Goal: Task Accomplishment & Management: Use online tool/utility

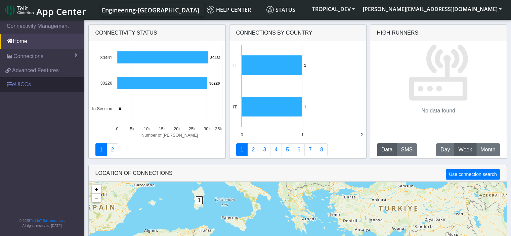
click at [25, 86] on link "eUICCs" at bounding box center [42, 84] width 84 height 15
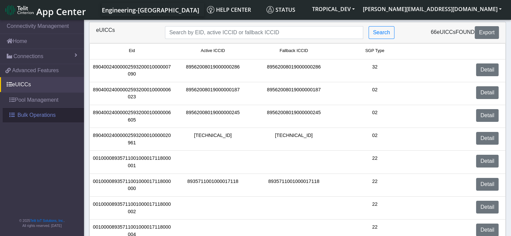
click at [27, 113] on span "Bulk Operations" at bounding box center [36, 115] width 38 height 8
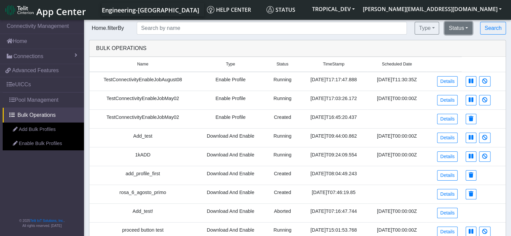
click at [459, 26] on button "Status" at bounding box center [459, 28] width 28 height 13
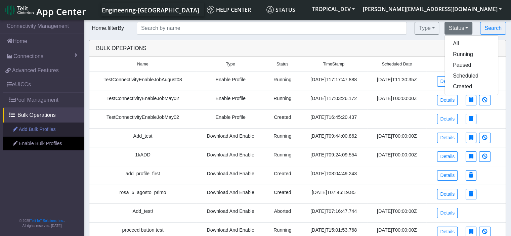
click at [38, 130] on link "Add Bulk Profiles" at bounding box center [43, 130] width 81 height 14
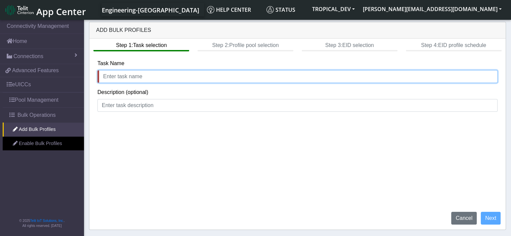
click at [176, 74] on input "text" at bounding box center [297, 76] width 400 height 13
type input "test"
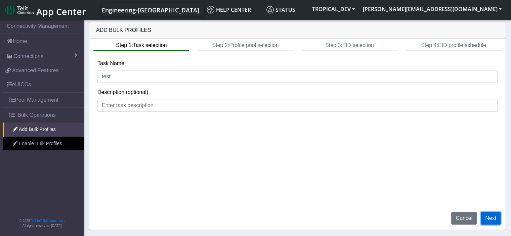
click at [491, 215] on button "Next" at bounding box center [491, 218] width 20 height 13
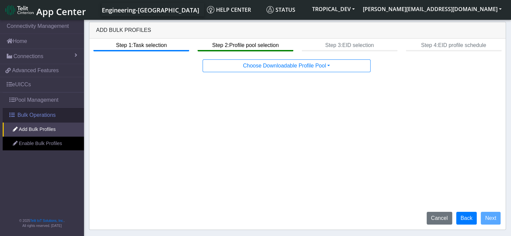
click at [35, 117] on span "Bulk Operations" at bounding box center [36, 115] width 38 height 8
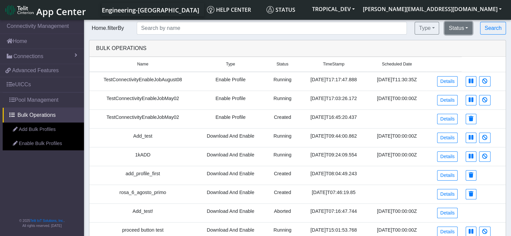
click at [462, 27] on button "Status" at bounding box center [459, 28] width 28 height 13
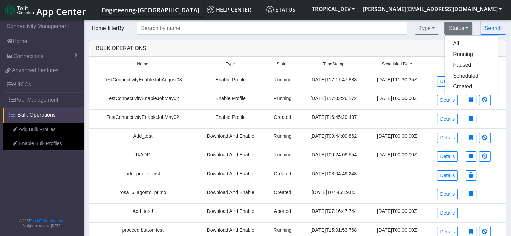
click at [39, 117] on span "Bulk Operations" at bounding box center [36, 115] width 38 height 8
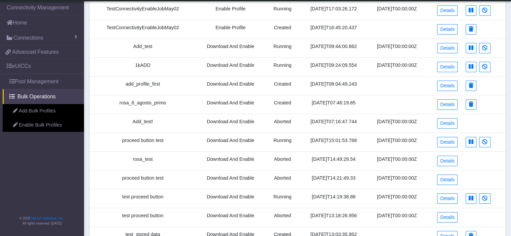
scroll to position [67, 0]
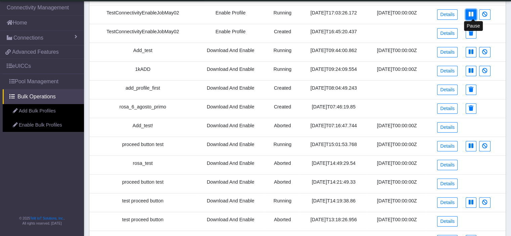
click at [473, 17] on button at bounding box center [471, 14] width 11 height 10
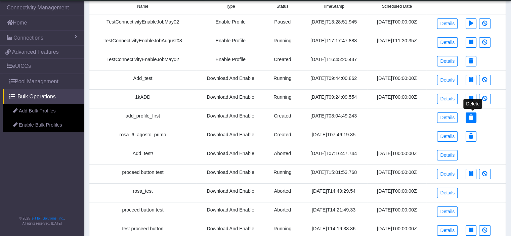
scroll to position [0, 0]
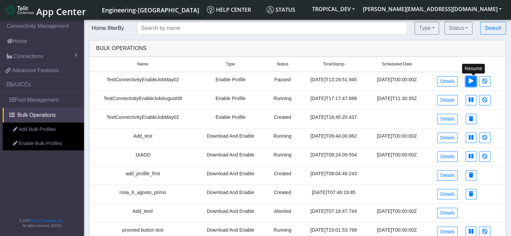
click at [472, 82] on icon at bounding box center [471, 80] width 5 height 5
click at [474, 82] on icon at bounding box center [471, 80] width 5 height 5
click at [470, 79] on button at bounding box center [471, 81] width 11 height 10
click at [479, 81] on td at bounding box center [484, 81] width 44 height 19
click at [477, 82] on button at bounding box center [471, 81] width 11 height 10
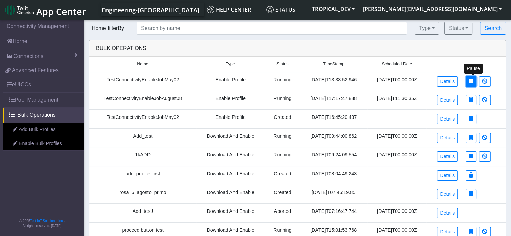
click at [470, 83] on button at bounding box center [471, 81] width 11 height 10
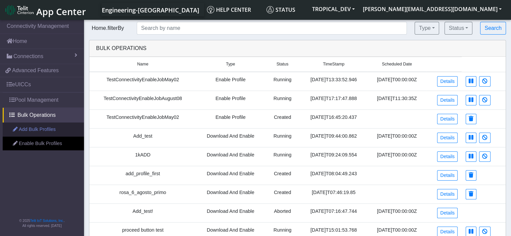
click at [22, 129] on link "Add Bulk Profiles" at bounding box center [43, 130] width 81 height 14
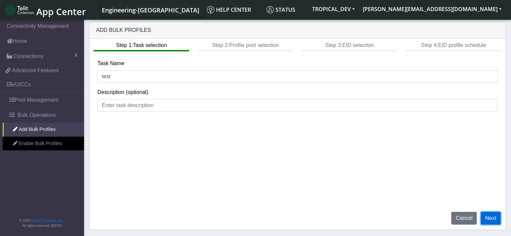
click at [492, 217] on button "Next" at bounding box center [491, 218] width 20 height 13
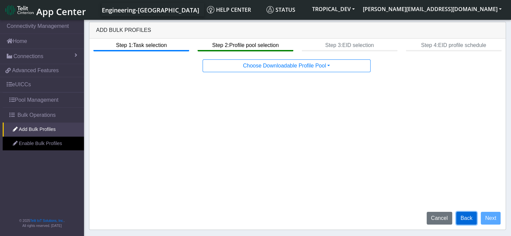
click at [461, 218] on button "Back" at bounding box center [467, 218] width 21 height 13
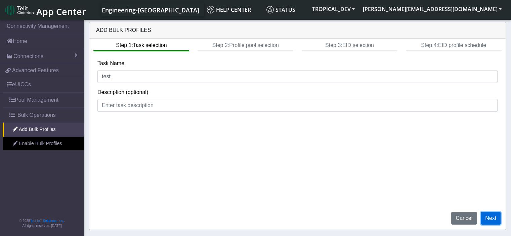
click at [492, 221] on button "Next" at bounding box center [491, 218] width 20 height 13
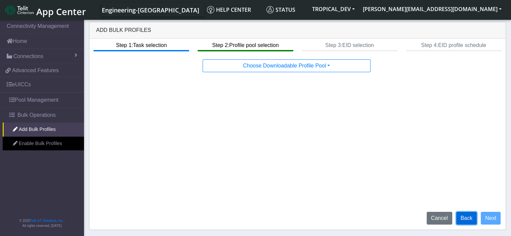
click at [472, 221] on button "Back" at bounding box center [467, 218] width 21 height 13
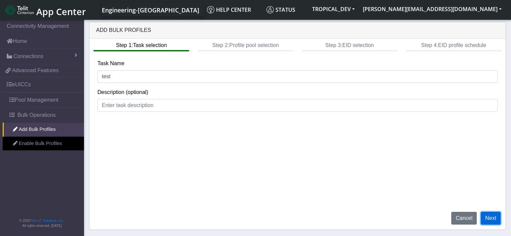
click at [487, 219] on button "Next" at bounding box center [491, 218] width 20 height 13
